Goal: Information Seeking & Learning: Learn about a topic

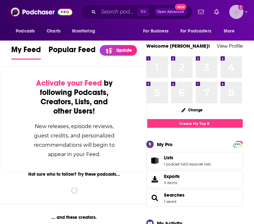
click at [236, 11] on img "Logged in as VHannley" at bounding box center [236, 12] width 14 height 14
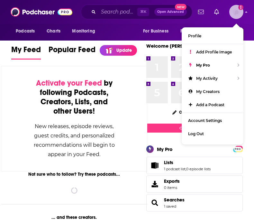
click at [236, 11] on img "Logged in as VHannley" at bounding box center [236, 12] width 14 height 14
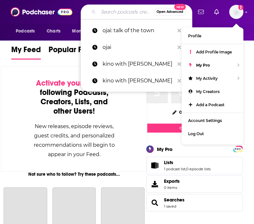
click at [118, 9] on input "Search podcasts, credits, & more..." at bounding box center [125, 12] width 55 height 10
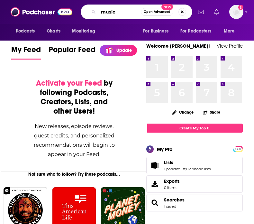
type input "music"
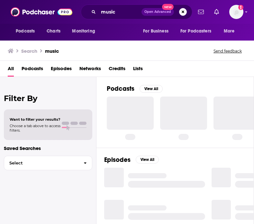
click at [35, 72] on span "Podcasts" at bounding box center [33, 69] width 22 height 13
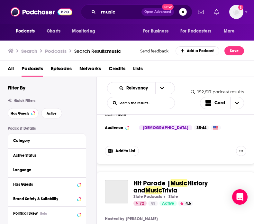
scroll to position [147, 0]
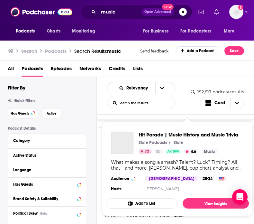
click at [211, 133] on span "Hit Parade | Music History and Music Trivia" at bounding box center [188, 134] width 100 height 6
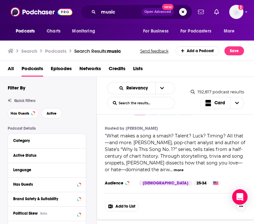
scroll to position [193, 0]
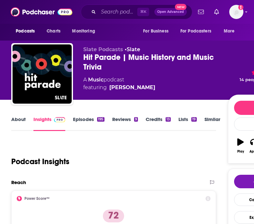
click at [85, 117] on link "Episodes 195" at bounding box center [88, 123] width 31 height 15
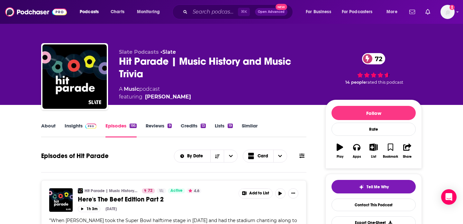
click at [75, 125] on link "Insights" at bounding box center [81, 129] width 32 height 15
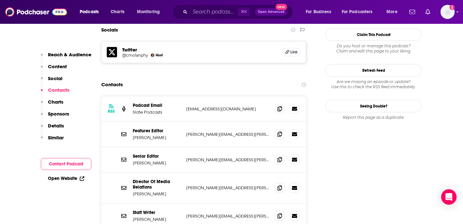
scroll to position [583, 0]
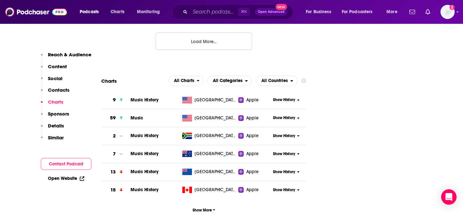
click at [61, 124] on p "Details" at bounding box center [56, 125] width 16 height 6
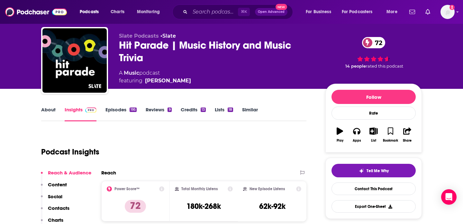
scroll to position [13, 0]
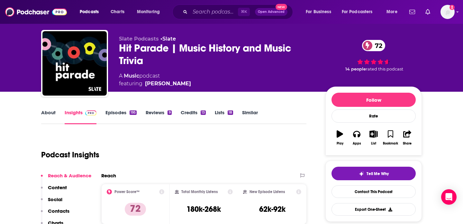
click at [197, 114] on link "Credits 13" at bounding box center [193, 116] width 25 height 15
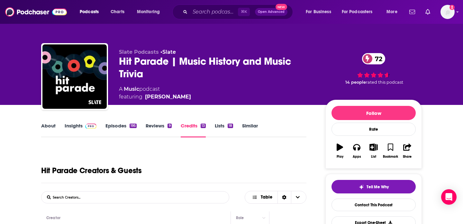
click at [51, 127] on link "About" at bounding box center [48, 129] width 14 height 15
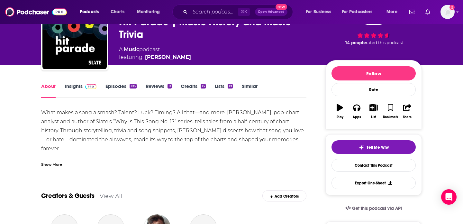
scroll to position [103, 0]
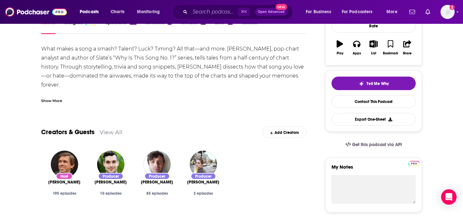
click at [55, 100] on div "Show More" at bounding box center [51, 100] width 21 height 6
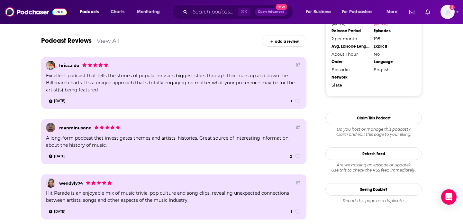
scroll to position [920, 0]
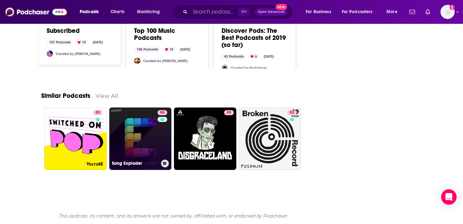
click at [129, 143] on link "86 Song Exploder" at bounding box center [140, 138] width 62 height 62
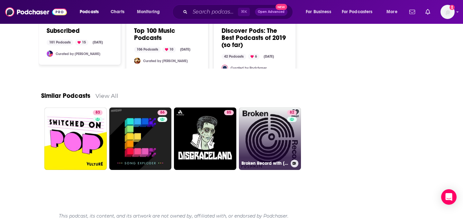
click at [254, 143] on link "82 Broken Record with Rick Rubin, Malcolm Gladwell, Bruce Headlam and Justin Ri…" at bounding box center [270, 138] width 62 height 62
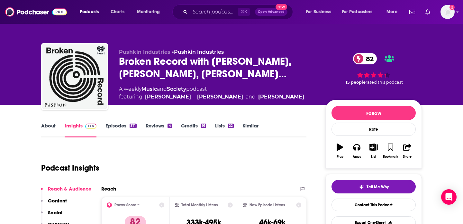
click at [254, 125] on link "Similar" at bounding box center [251, 129] width 16 height 15
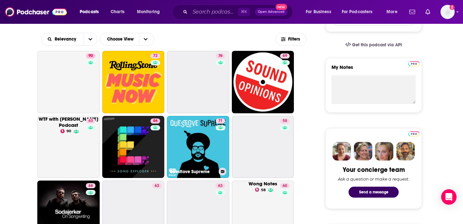
scroll to position [204, 0]
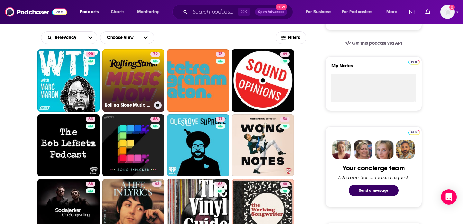
click at [126, 76] on link "72 Rolling Stone Music Now" at bounding box center [133, 80] width 62 height 62
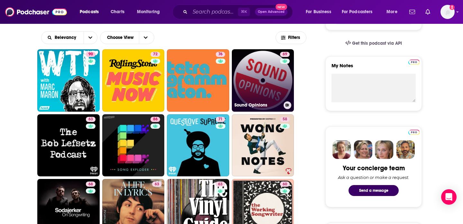
click at [253, 75] on link "69 Sound Opinions" at bounding box center [263, 80] width 62 height 62
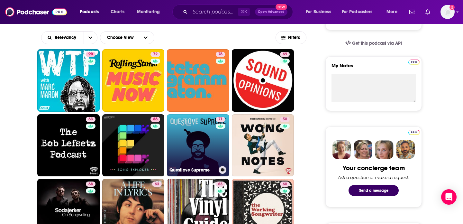
click at [189, 137] on link "71 Questlove Supreme" at bounding box center [198, 145] width 62 height 62
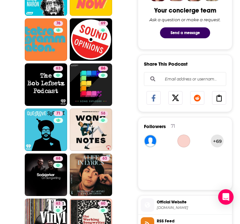
scroll to position [307, 0]
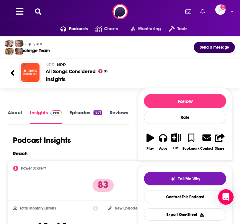
click at [85, 112] on link "Episodes 1371" at bounding box center [85, 116] width 32 height 14
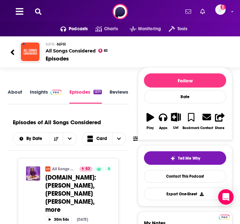
click at [49, 93] on span at bounding box center [55, 92] width 14 height 6
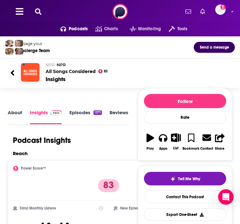
click at [169, 68] on div "NPR • NPR All Songs Considered 83" at bounding box center [138, 68] width 184 height 12
click at [40, 5] on div "Podcasts Charts Monitoring Tools For Business For Podcasters More Add a profile…" at bounding box center [120, 11] width 240 height 23
click at [39, 13] on icon at bounding box center [38, 11] width 6 height 6
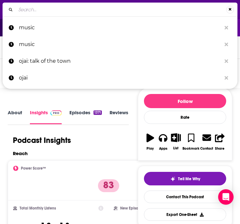
scroll to position [0, 32]
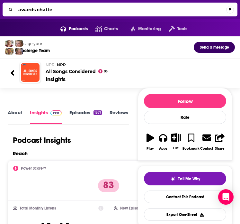
type input "awards chatter"
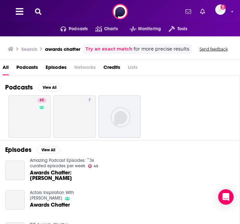
click at [24, 109] on link "65" at bounding box center [29, 116] width 42 height 42
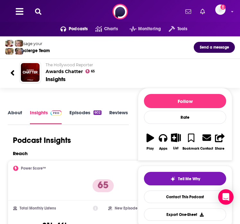
click at [41, 10] on icon at bounding box center [38, 11] width 6 height 6
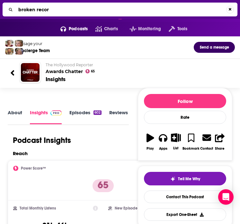
type input "broken recors"
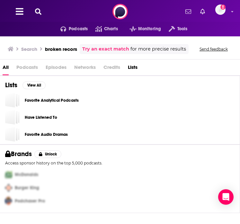
click at [39, 13] on icon at bounding box center [38, 11] width 6 height 6
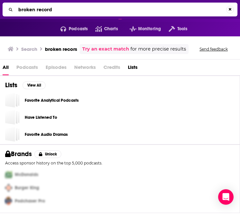
type input "broken record"
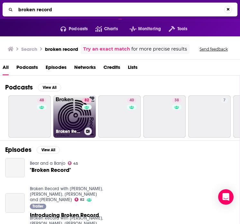
click at [70, 120] on link "82 Broken Record with Rick Rubin, Malcolm Gladwell, Bruce Headlam and Justin Ri…" at bounding box center [74, 116] width 42 height 42
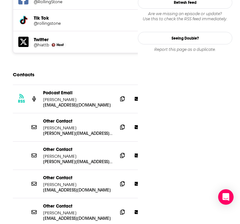
scroll to position [690, 0]
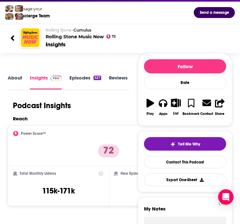
scroll to position [0, 0]
